Goal: Task Accomplishment & Management: Manage account settings

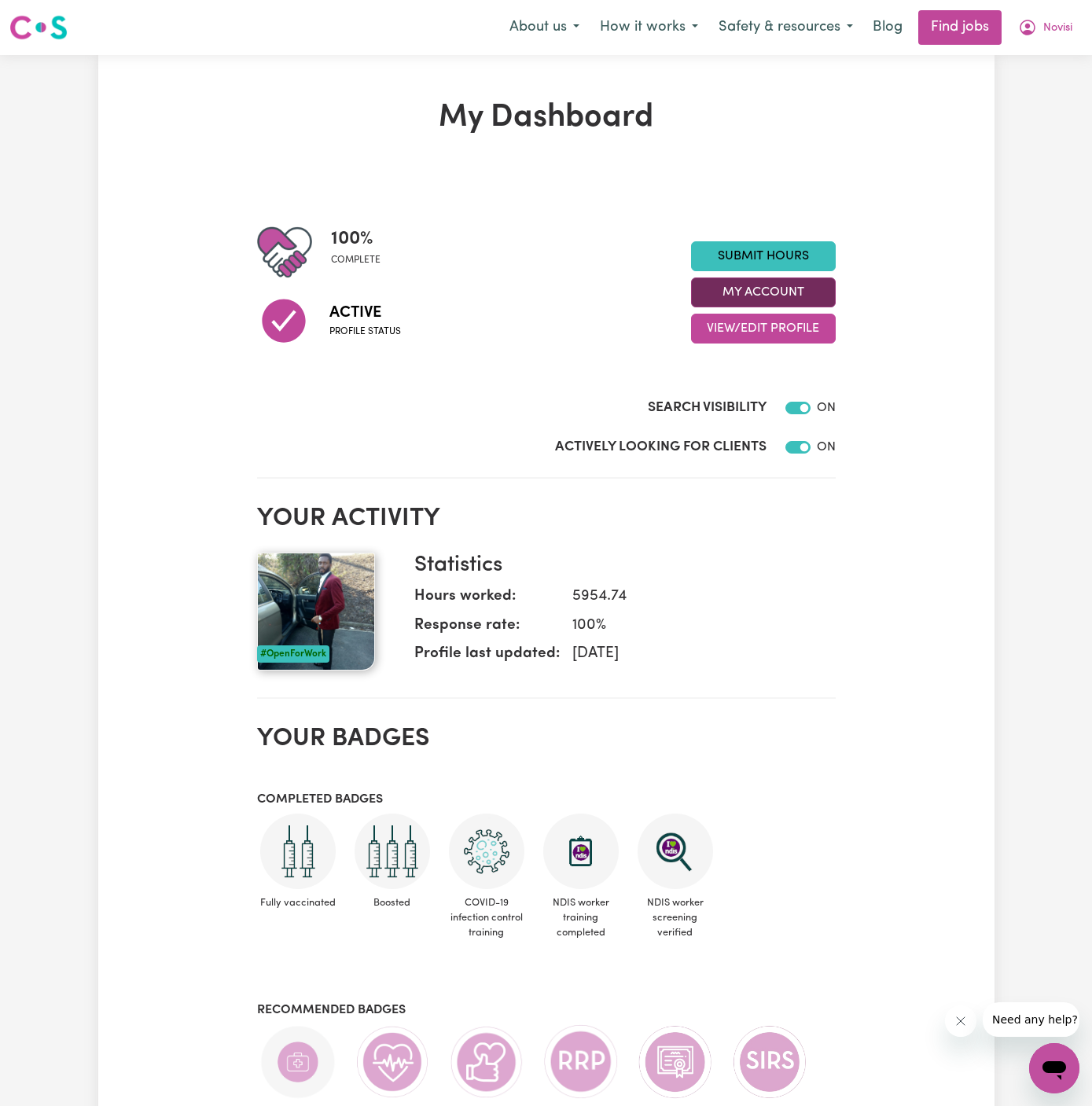
click at [806, 296] on button "My Account" at bounding box center [763, 293] width 145 height 30
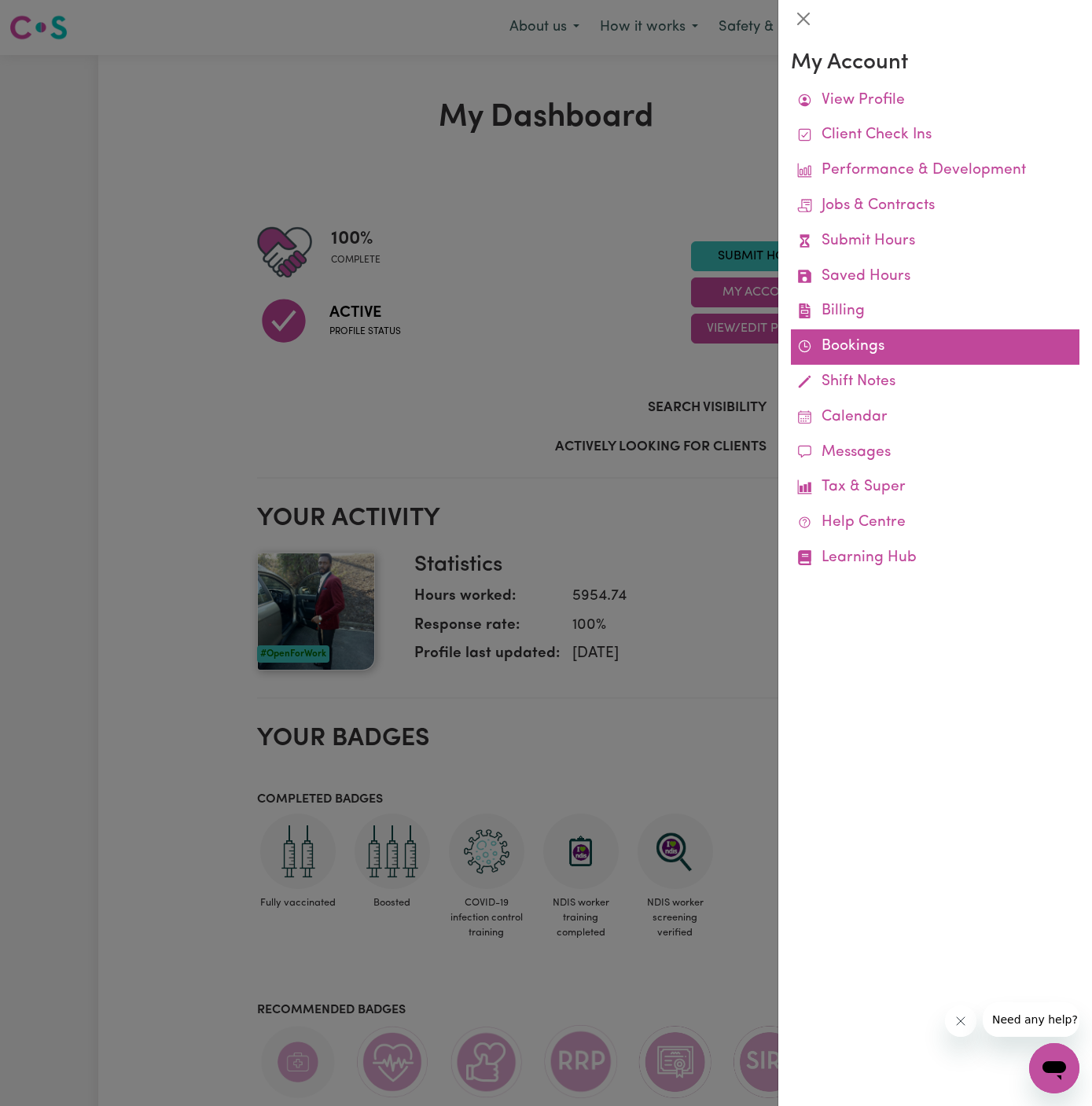
click at [829, 347] on link "Bookings" at bounding box center [935, 347] width 288 height 36
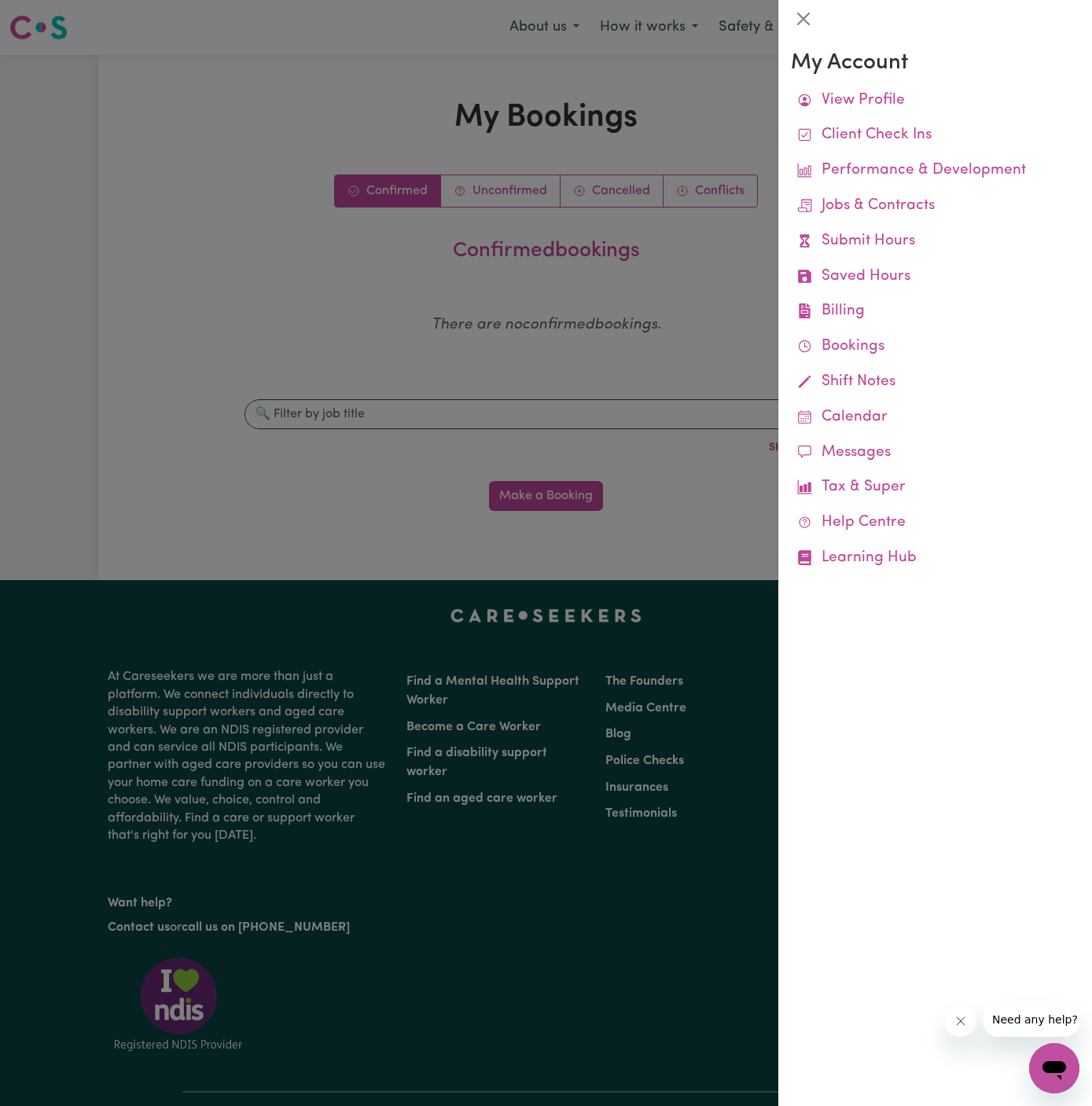
click at [582, 309] on div at bounding box center [546, 553] width 1092 height 1106
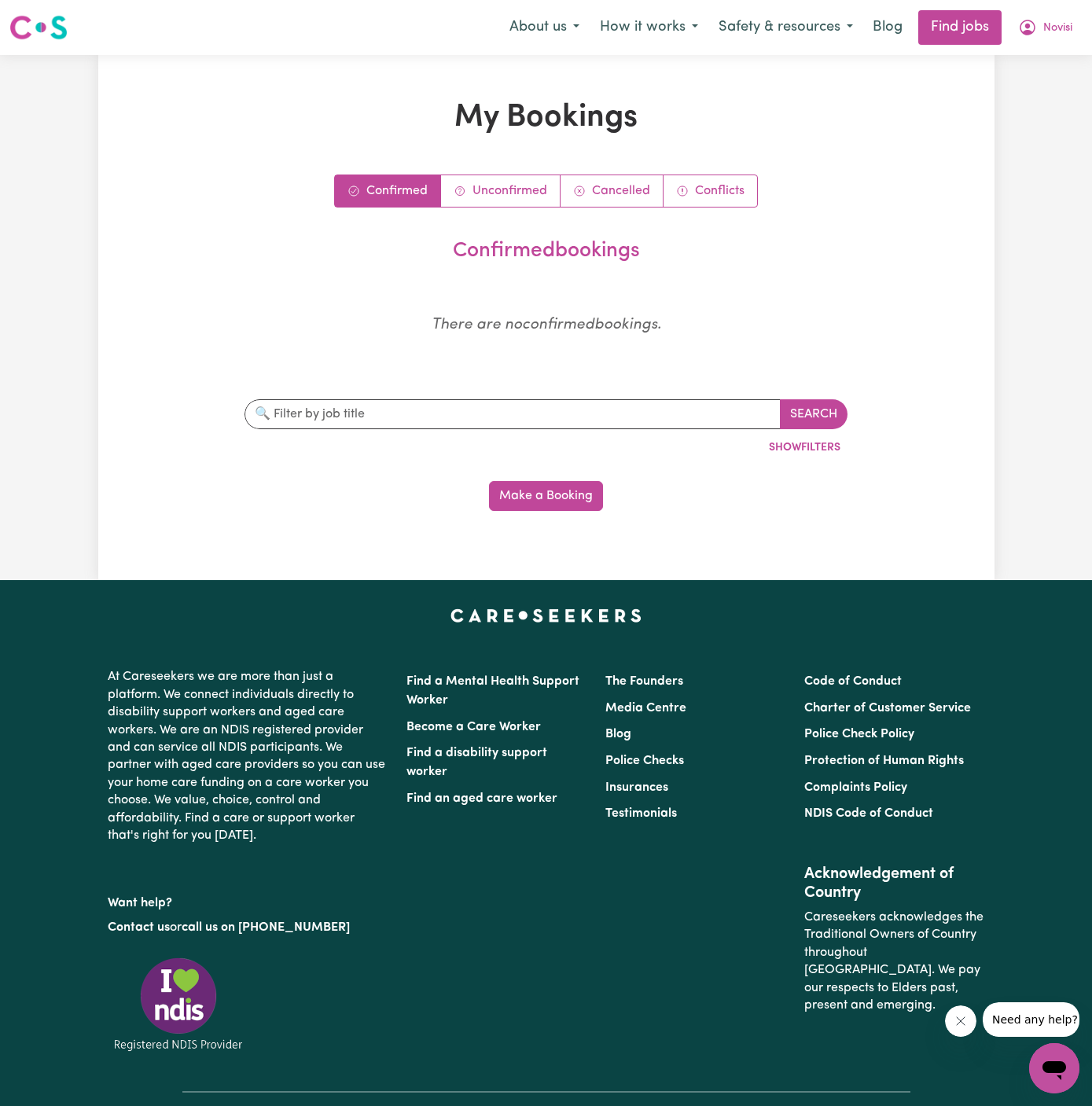
click at [497, 209] on div "Confirmed Unconfirmed Cancelled Conflicts confirmed bookings There are no confi…" at bounding box center [546, 342] width 728 height 336
click at [510, 194] on link "Unconfirmed" at bounding box center [500, 190] width 120 height 31
click at [1073, 23] on button "Novisi" at bounding box center [1045, 27] width 74 height 33
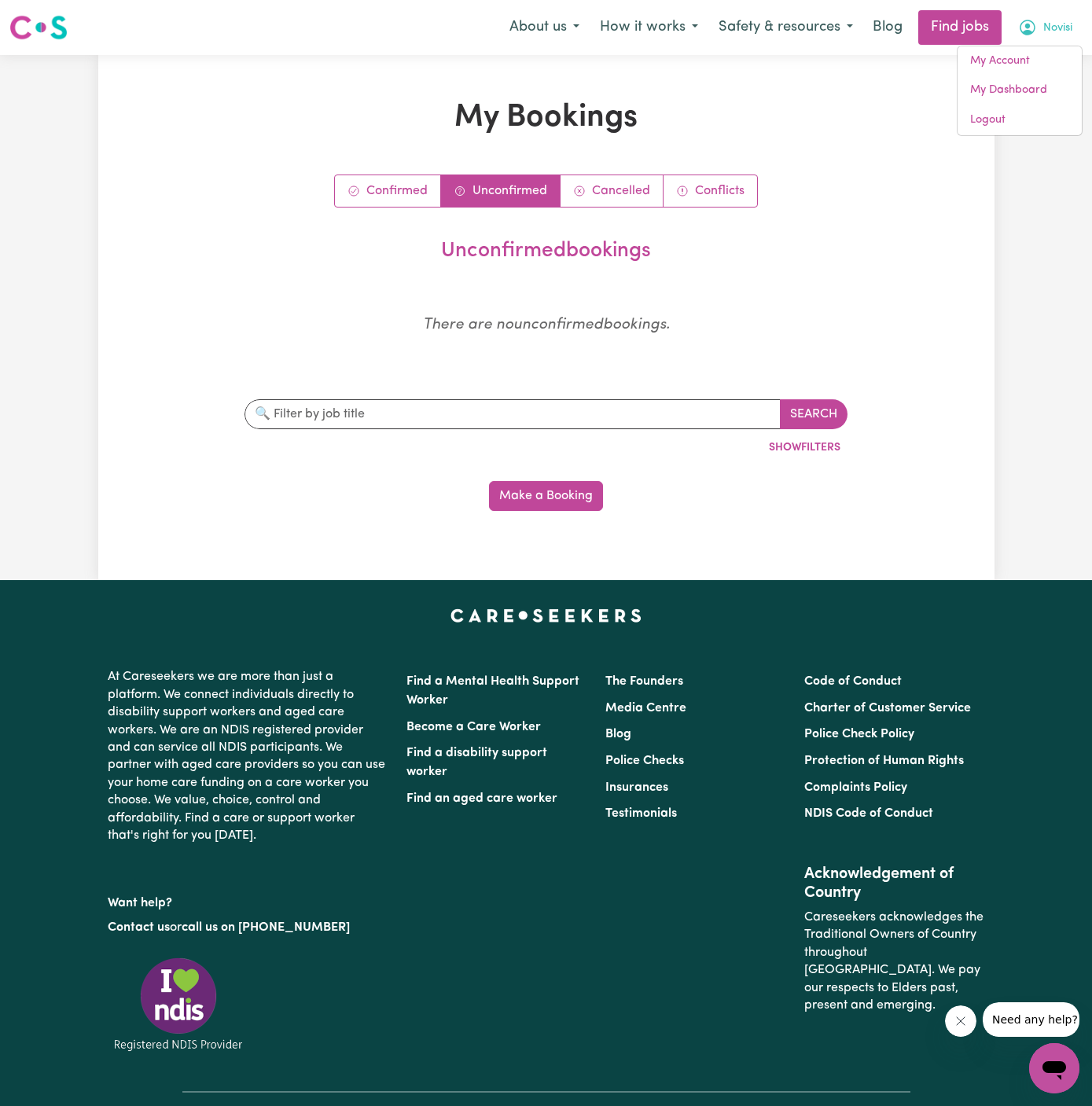
click at [1049, 44] on div "Menu About us How it works Safety & resources Blog Find jobs Novisi My Account …" at bounding box center [546, 27] width 1092 height 36
click at [1054, 27] on span "Novisi" at bounding box center [1057, 28] width 29 height 17
click at [1041, 64] on link "My Account" at bounding box center [1020, 61] width 124 height 30
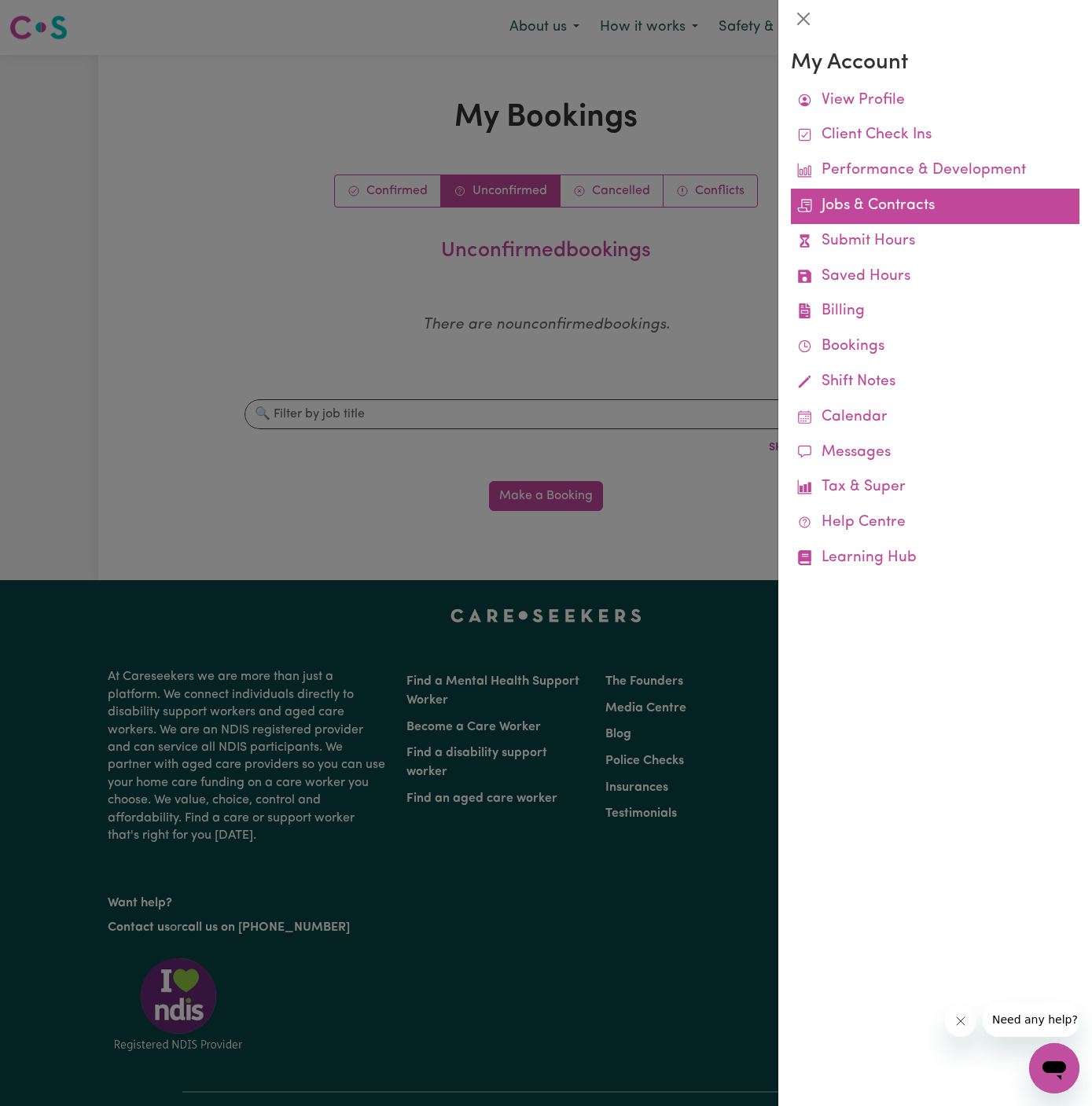
click at [900, 214] on link "Jobs & Contracts" at bounding box center [935, 206] width 288 height 36
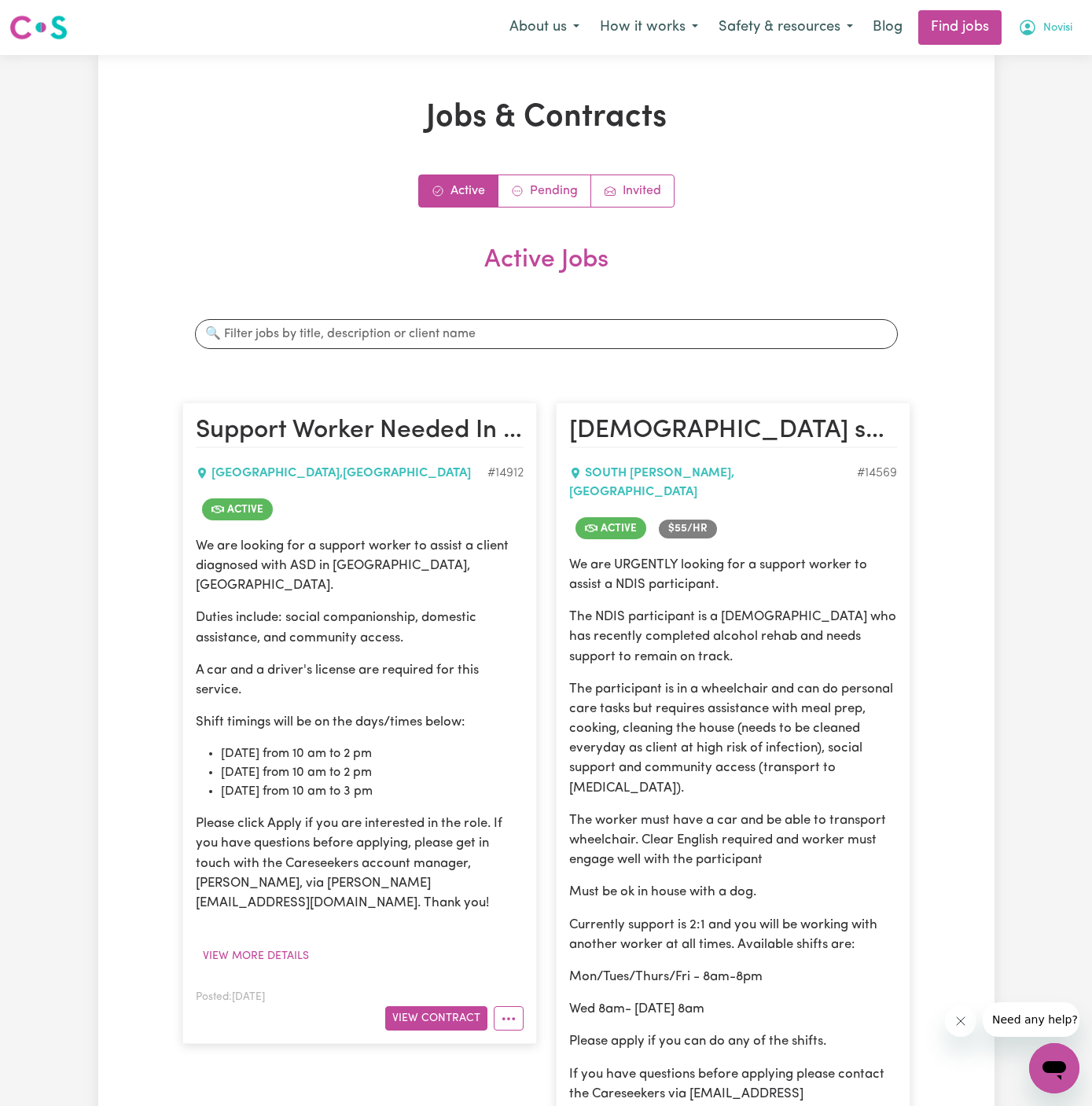
click at [1052, 22] on span "Novisi" at bounding box center [1057, 28] width 29 height 17
click at [1036, 56] on link "My Account" at bounding box center [1020, 61] width 124 height 30
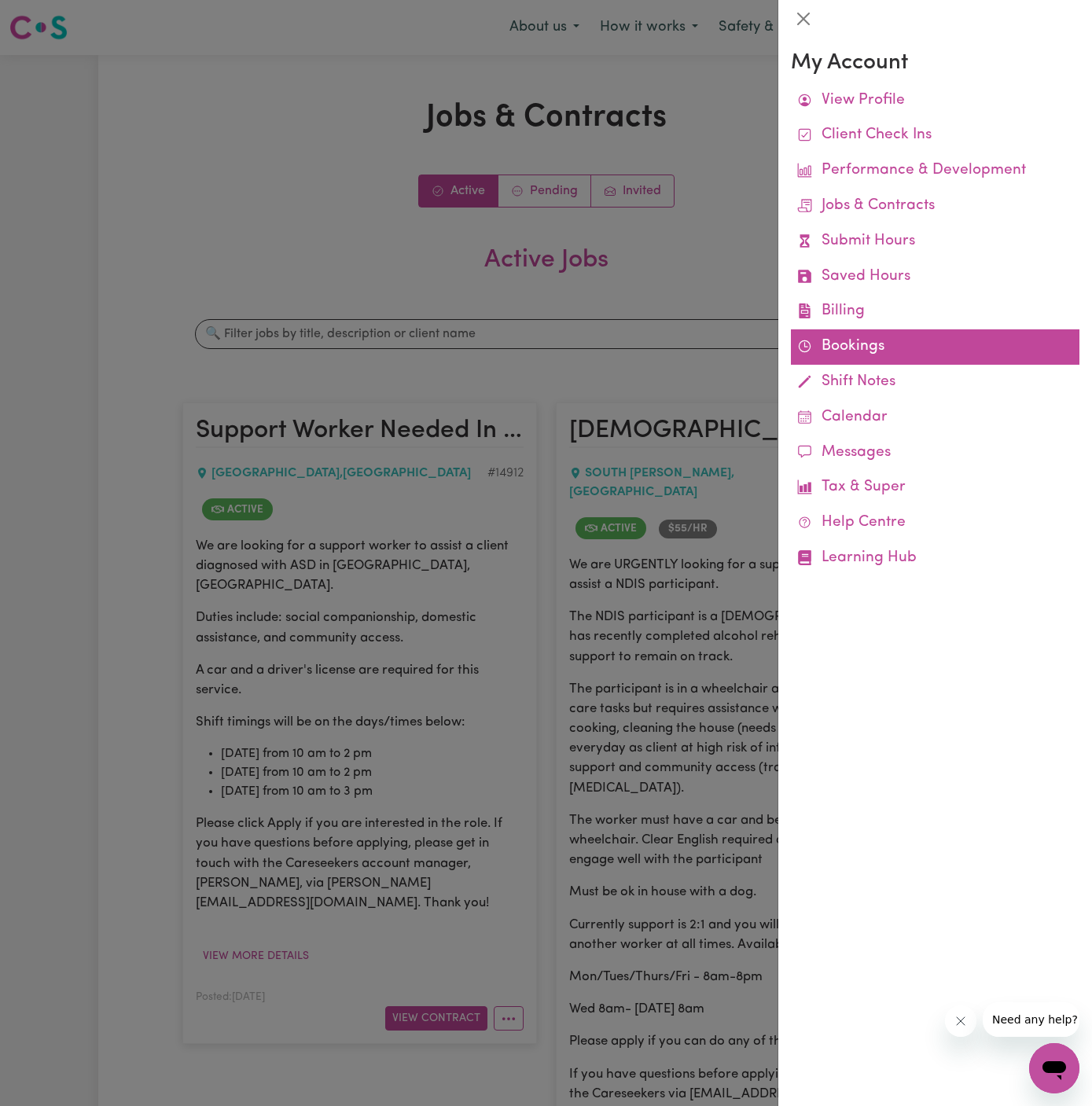
click at [846, 336] on link "Bookings" at bounding box center [935, 347] width 288 height 36
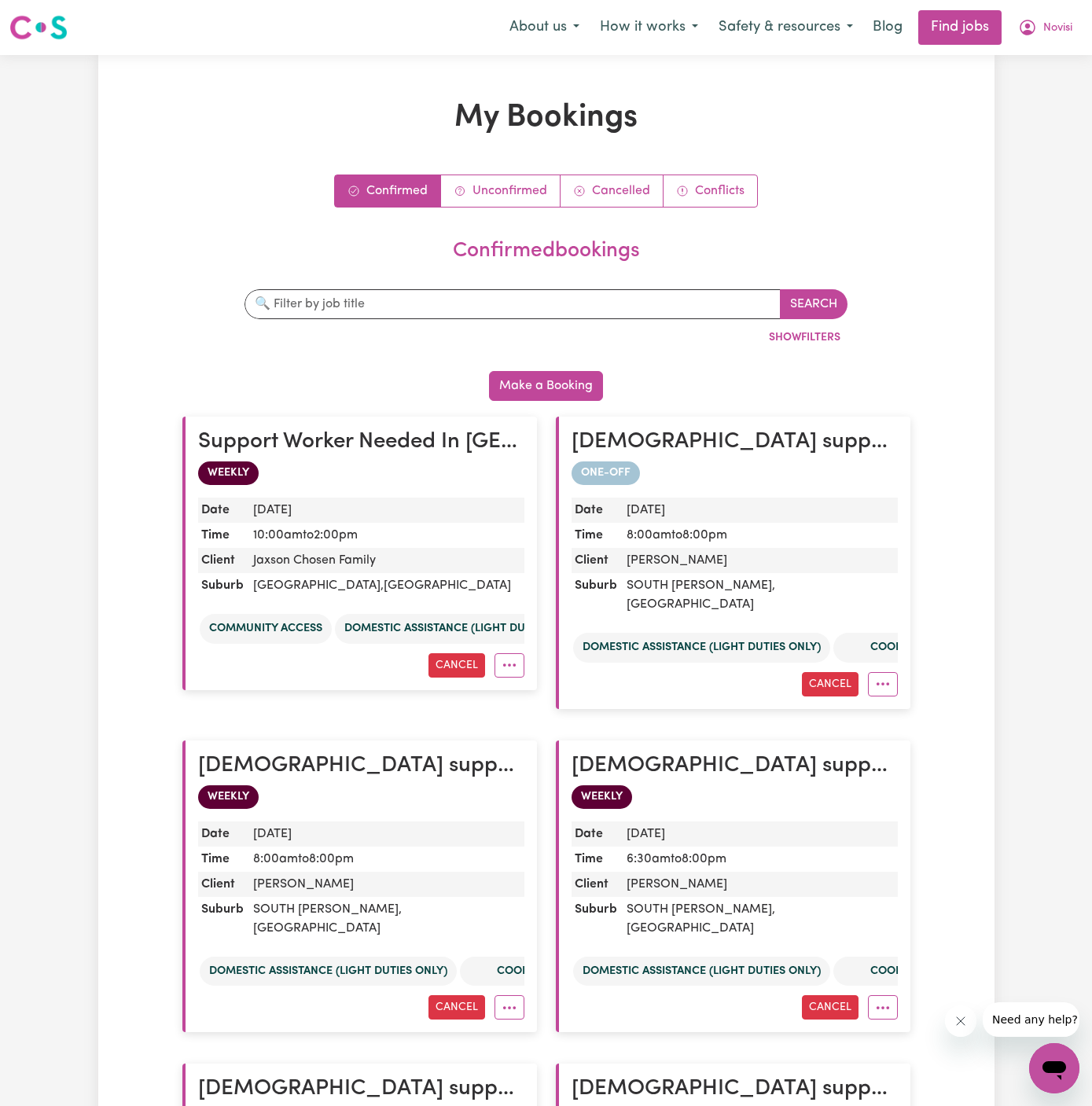
scroll to position [12, 0]
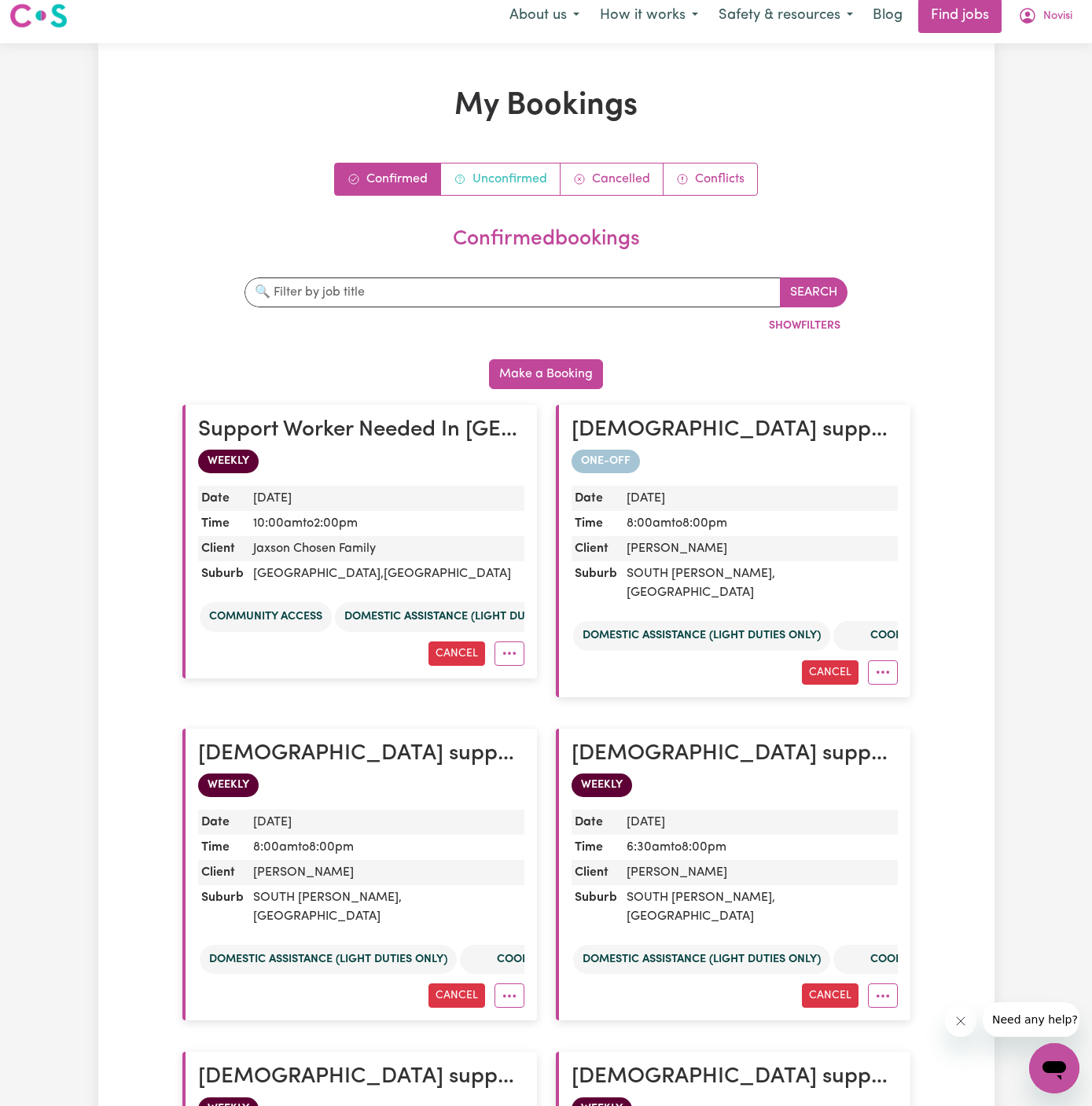
click at [512, 181] on link "Unconfirmed" at bounding box center [500, 179] width 120 height 31
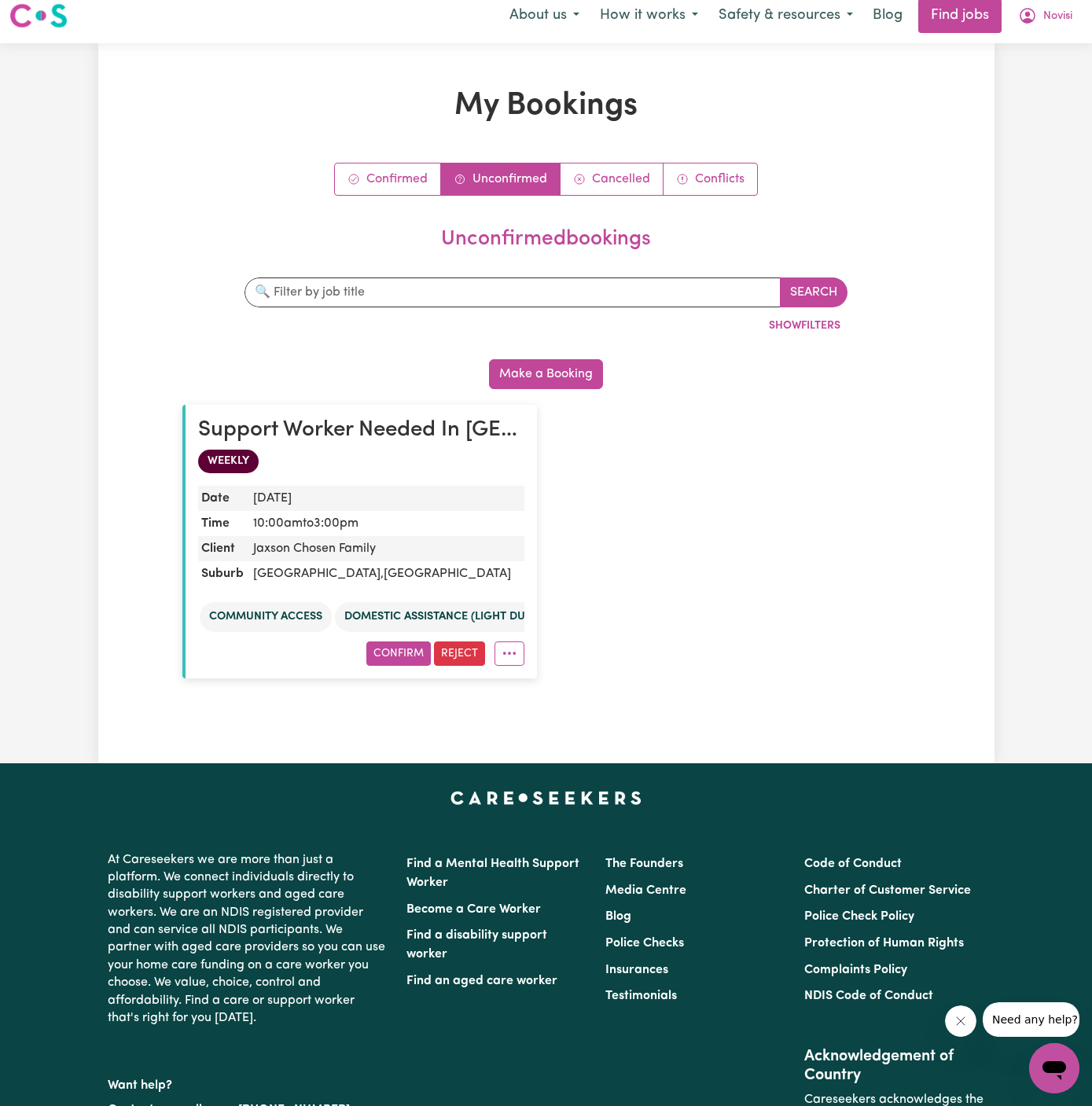
click at [659, 547] on div "Support Worker Needed In Acacia Ridge, QLD WEEKLY Date Fri, 5 Sep, 2025 Time 10…" at bounding box center [546, 541] width 747 height 305
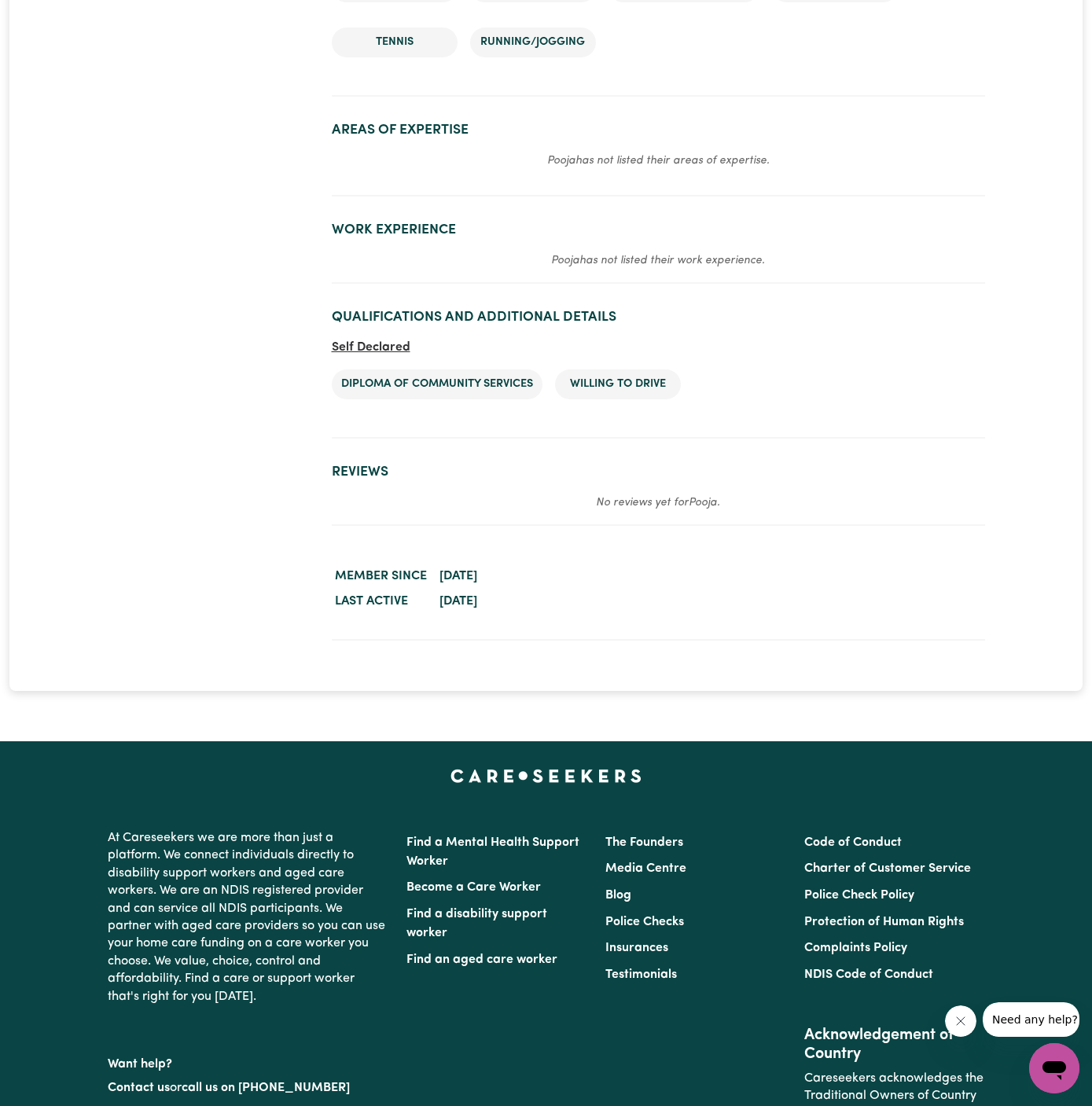
scroll to position [2493, 0]
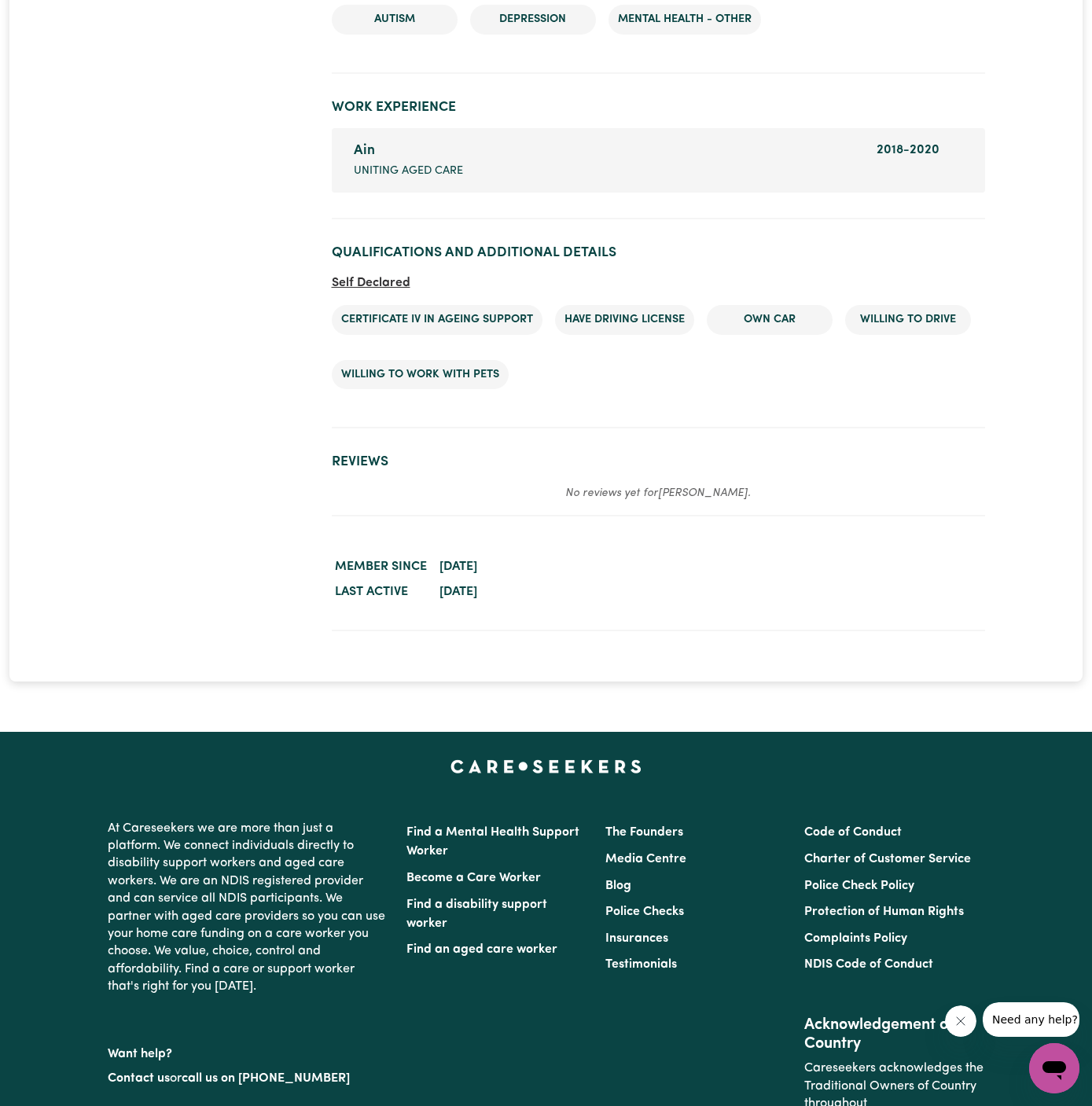
scroll to position [2066, 0]
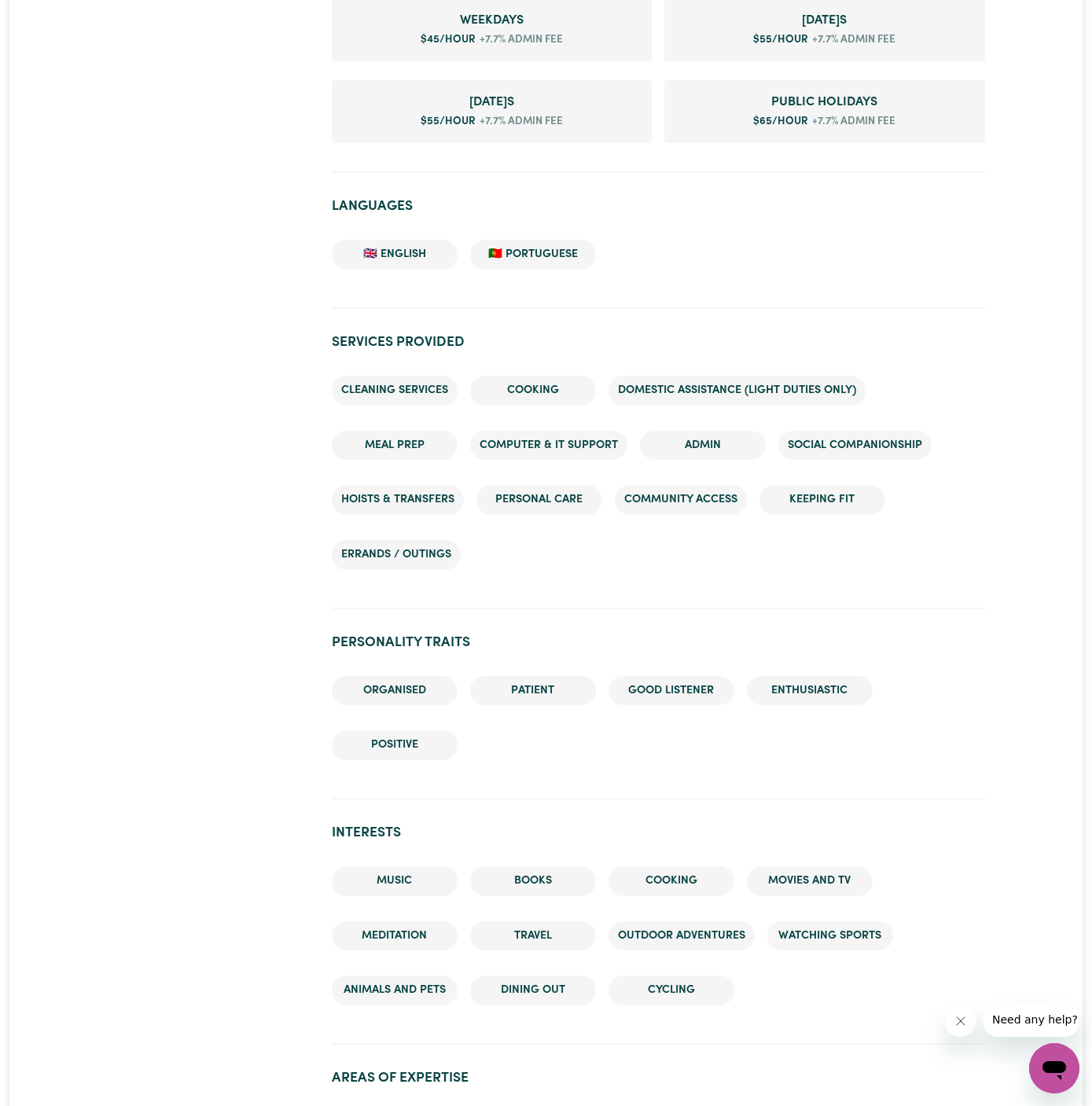
scroll to position [1804, 0]
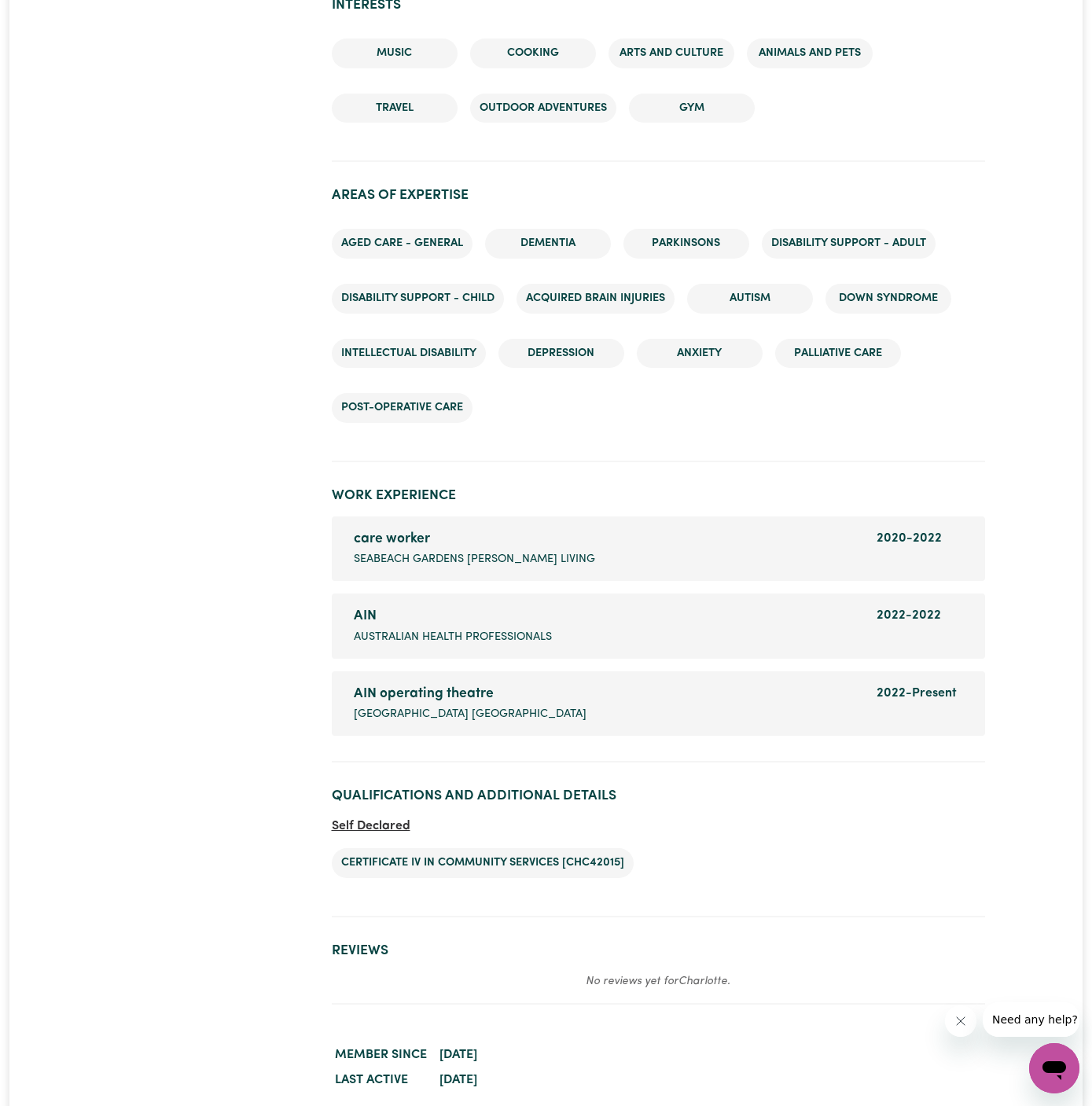
scroll to position [1723, 0]
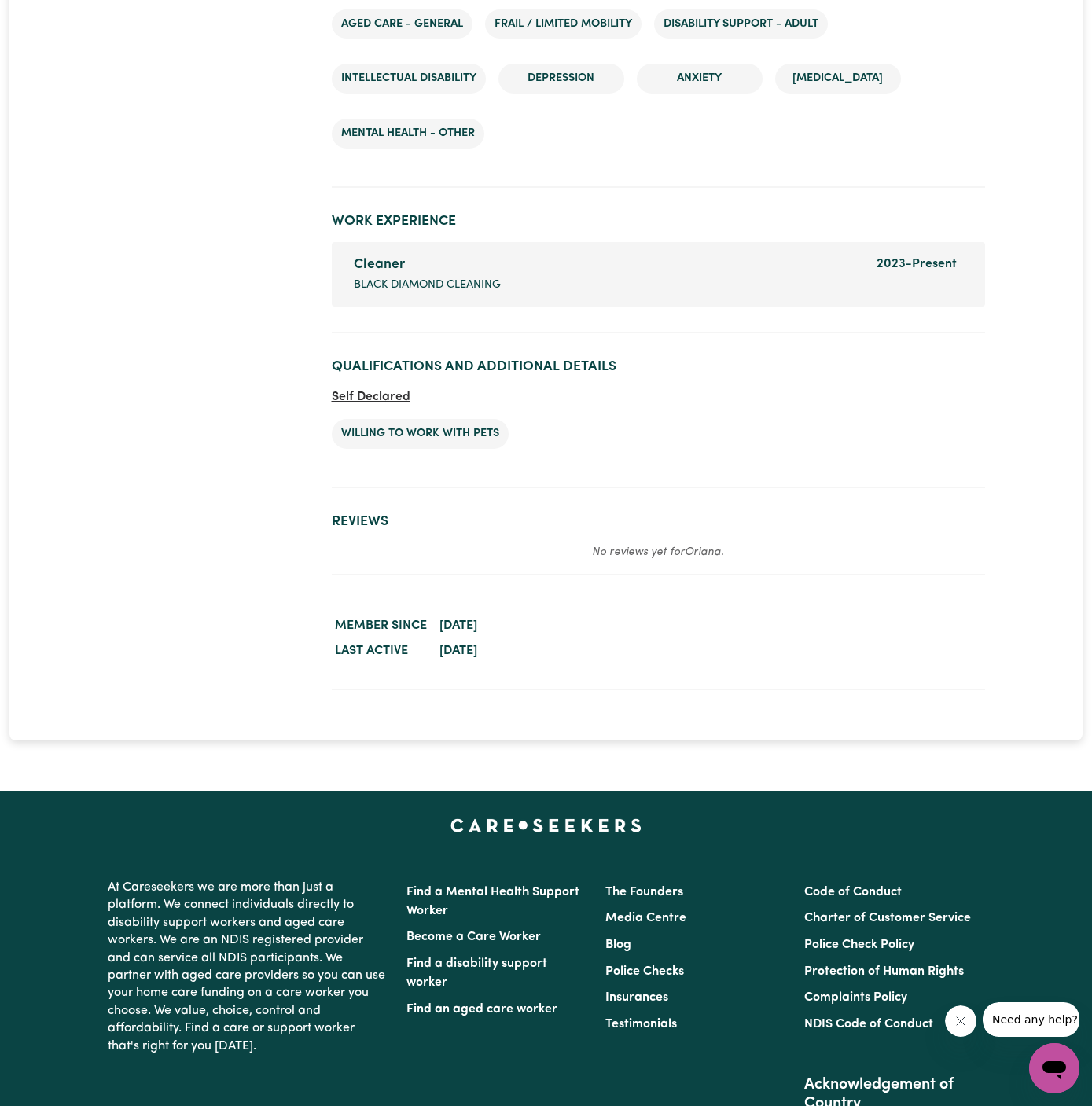
scroll to position [2368, 0]
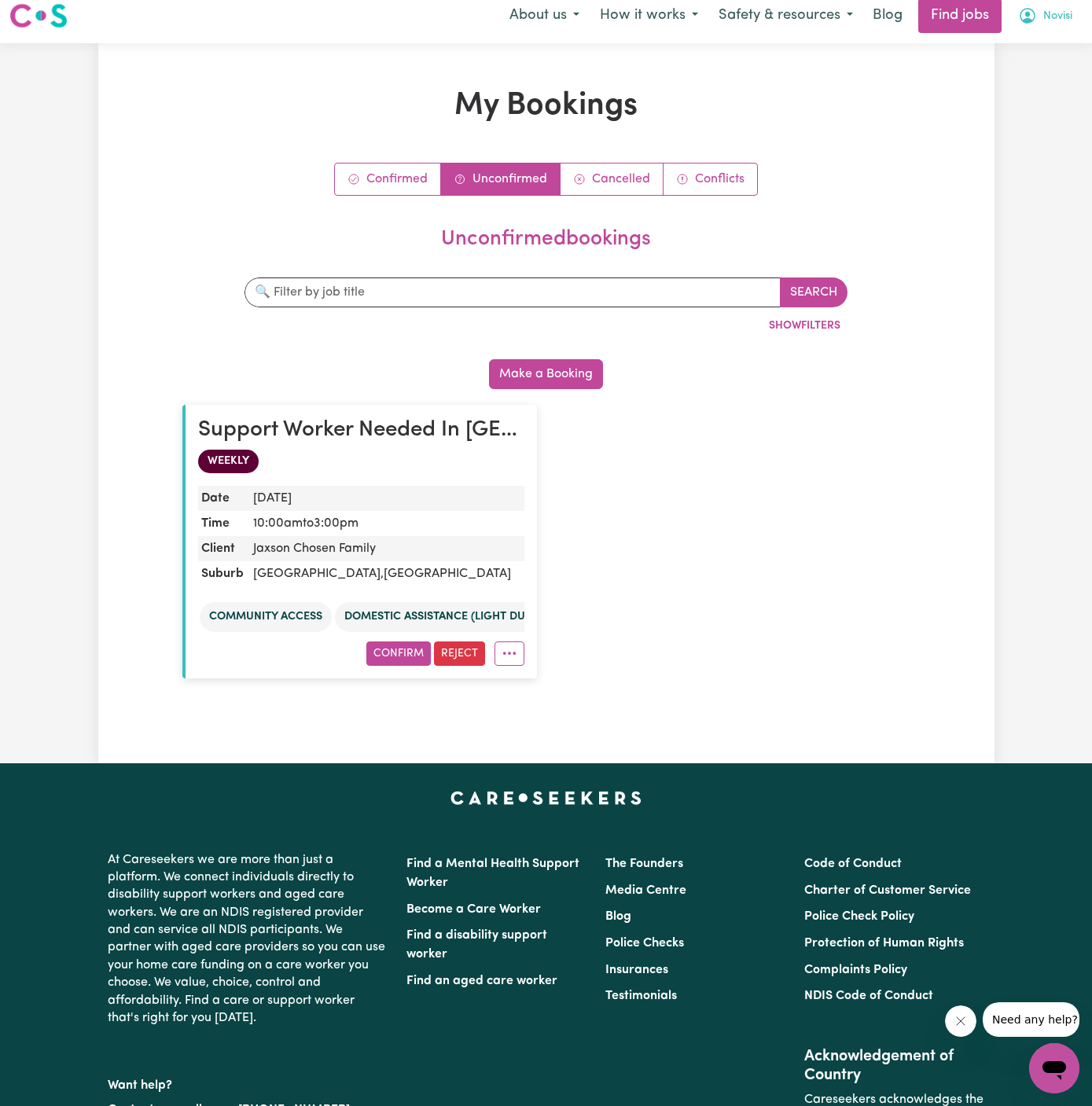
click at [1052, 15] on span "Novisi" at bounding box center [1057, 16] width 29 height 17
click at [1042, 35] on link "My Account" at bounding box center [1020, 50] width 124 height 30
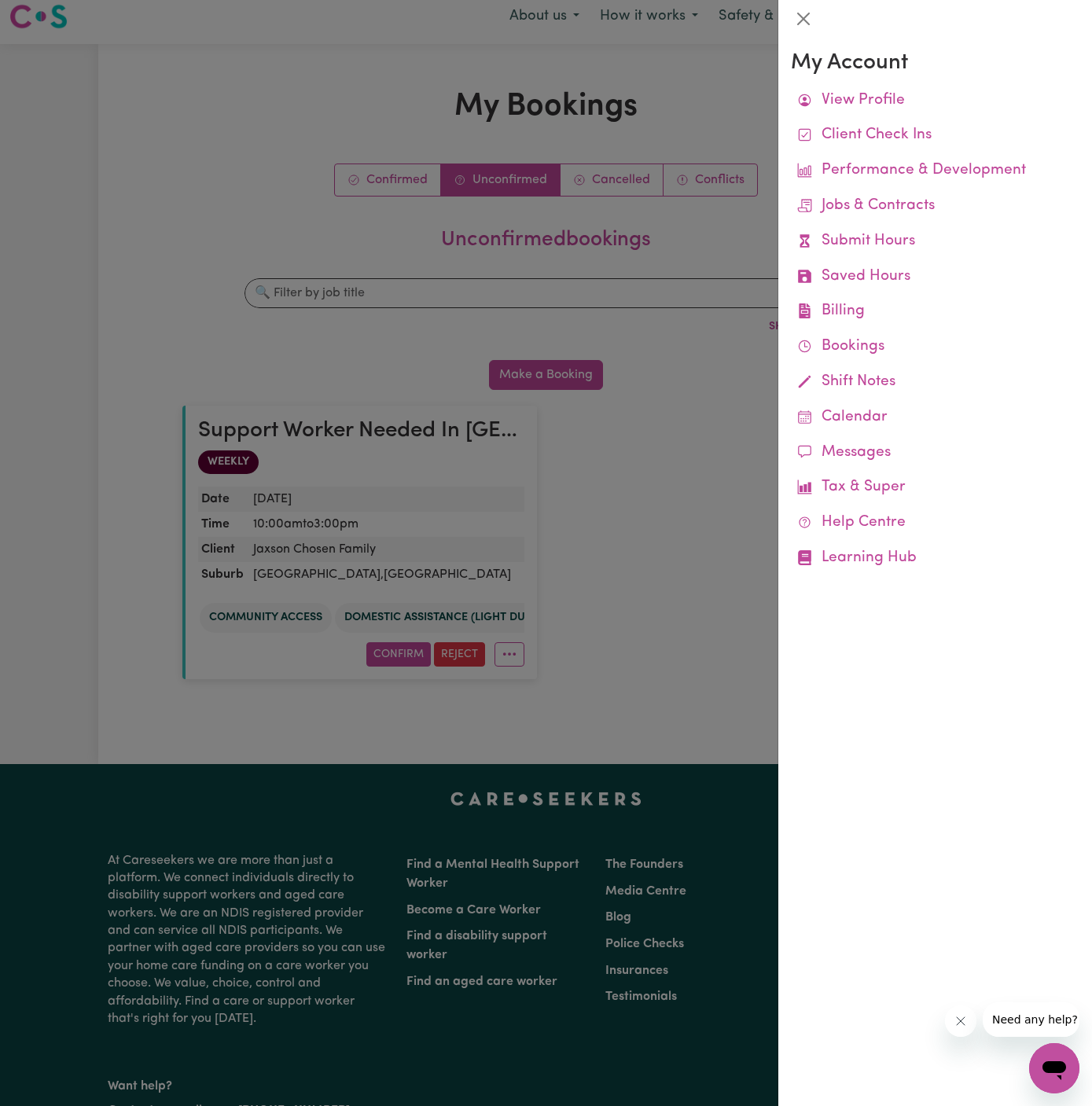
click at [1044, 14] on div at bounding box center [935, 19] width 313 height 38
click at [770, 70] on div at bounding box center [546, 553] width 1092 height 1106
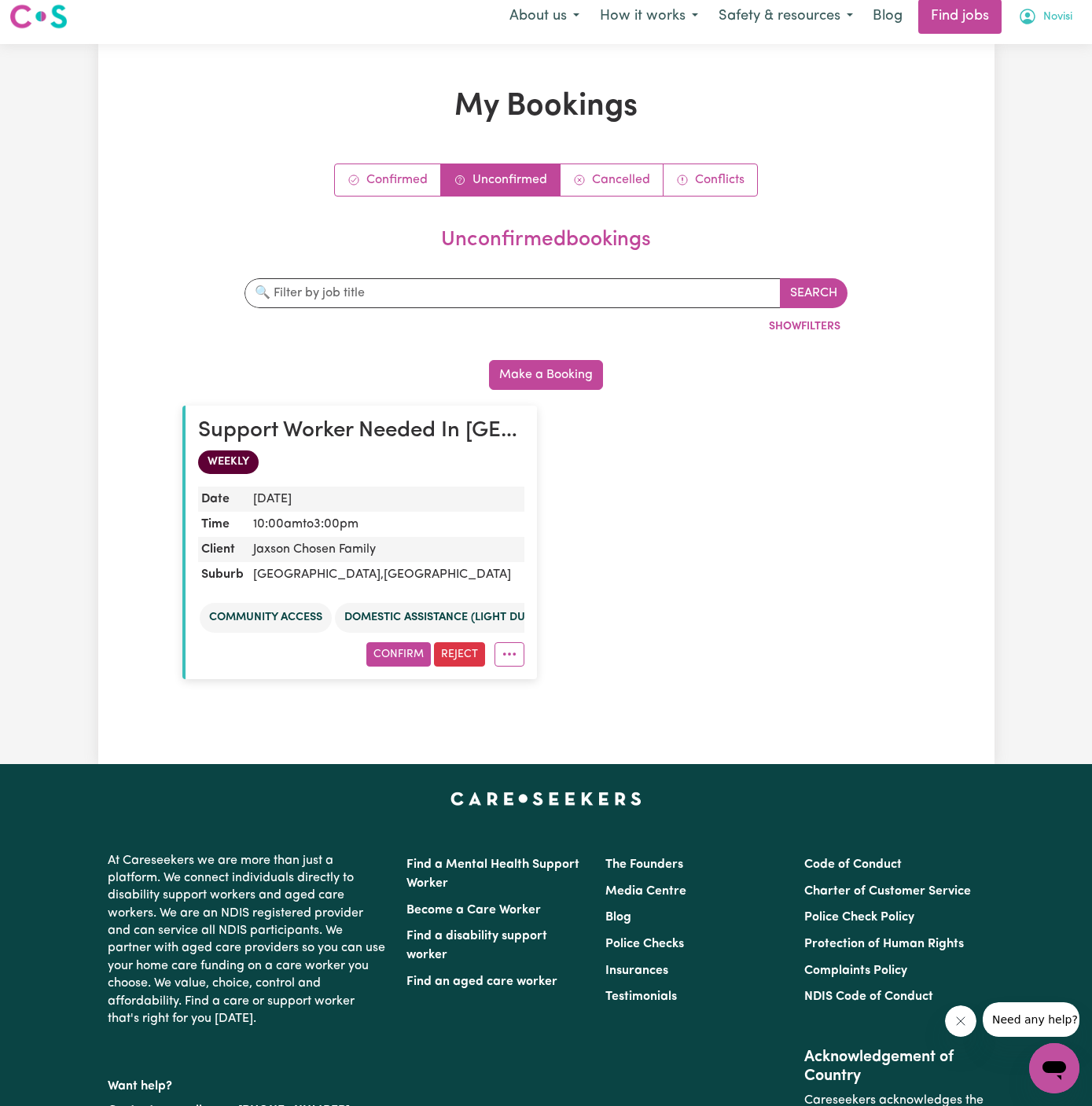
click at [1049, 24] on span "Novisi" at bounding box center [1057, 17] width 29 height 17
click at [1039, 100] on link "Logout" at bounding box center [1020, 109] width 124 height 30
